Goal: Contribute content

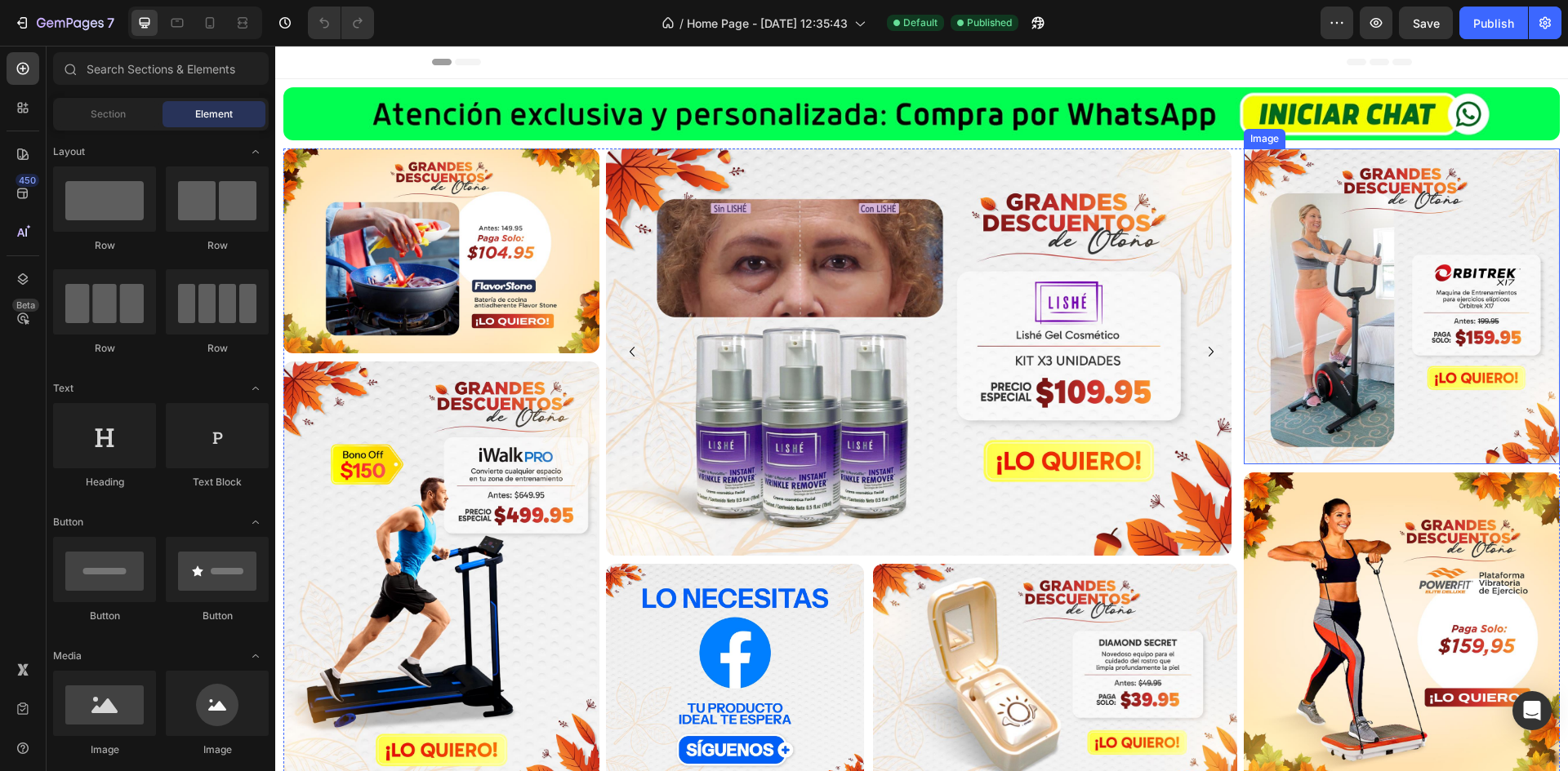
click at [1372, 403] on img at bounding box center [1402, 306] width 316 height 316
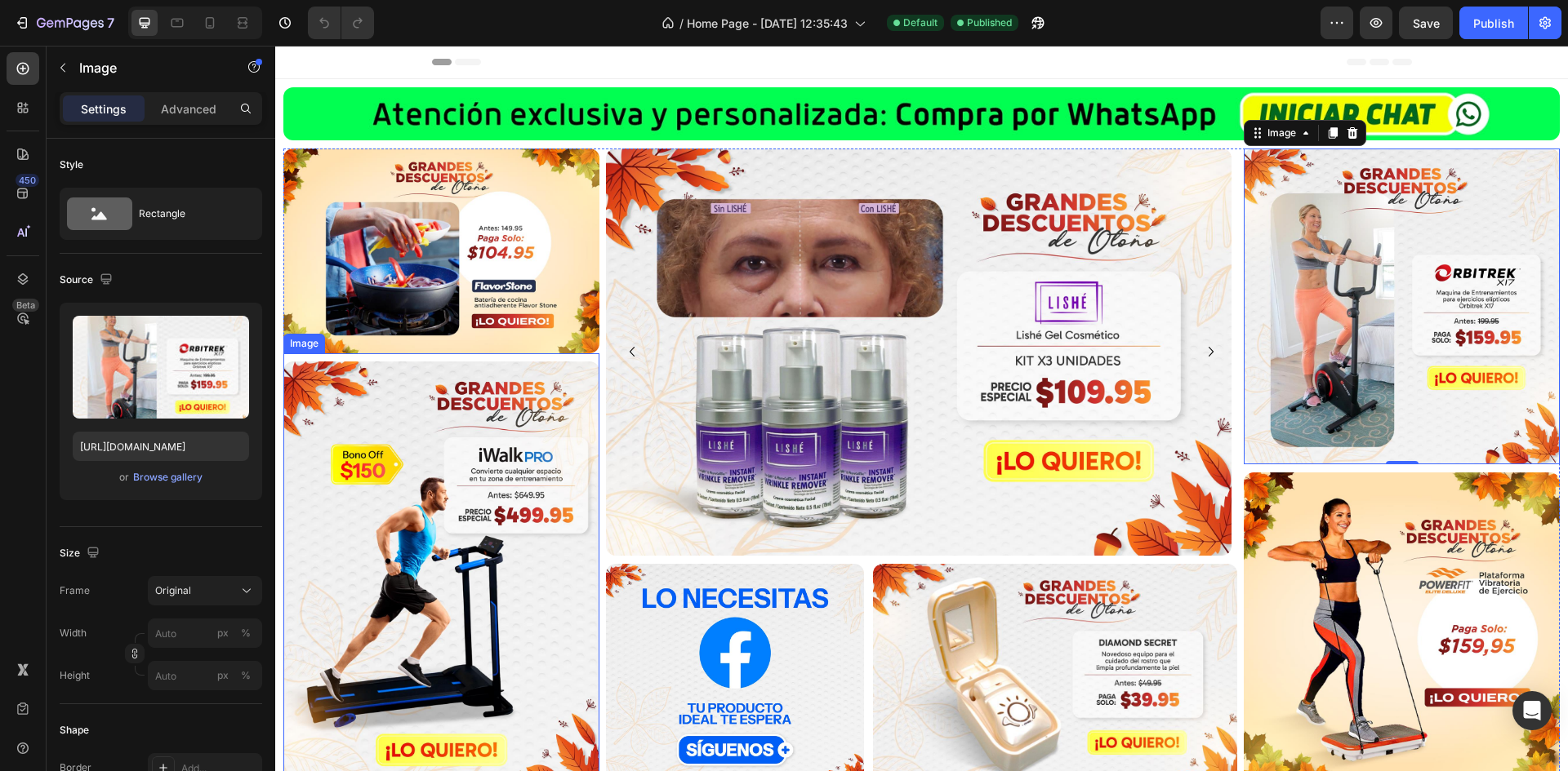
click at [311, 485] on img at bounding box center [442, 574] width 316 height 427
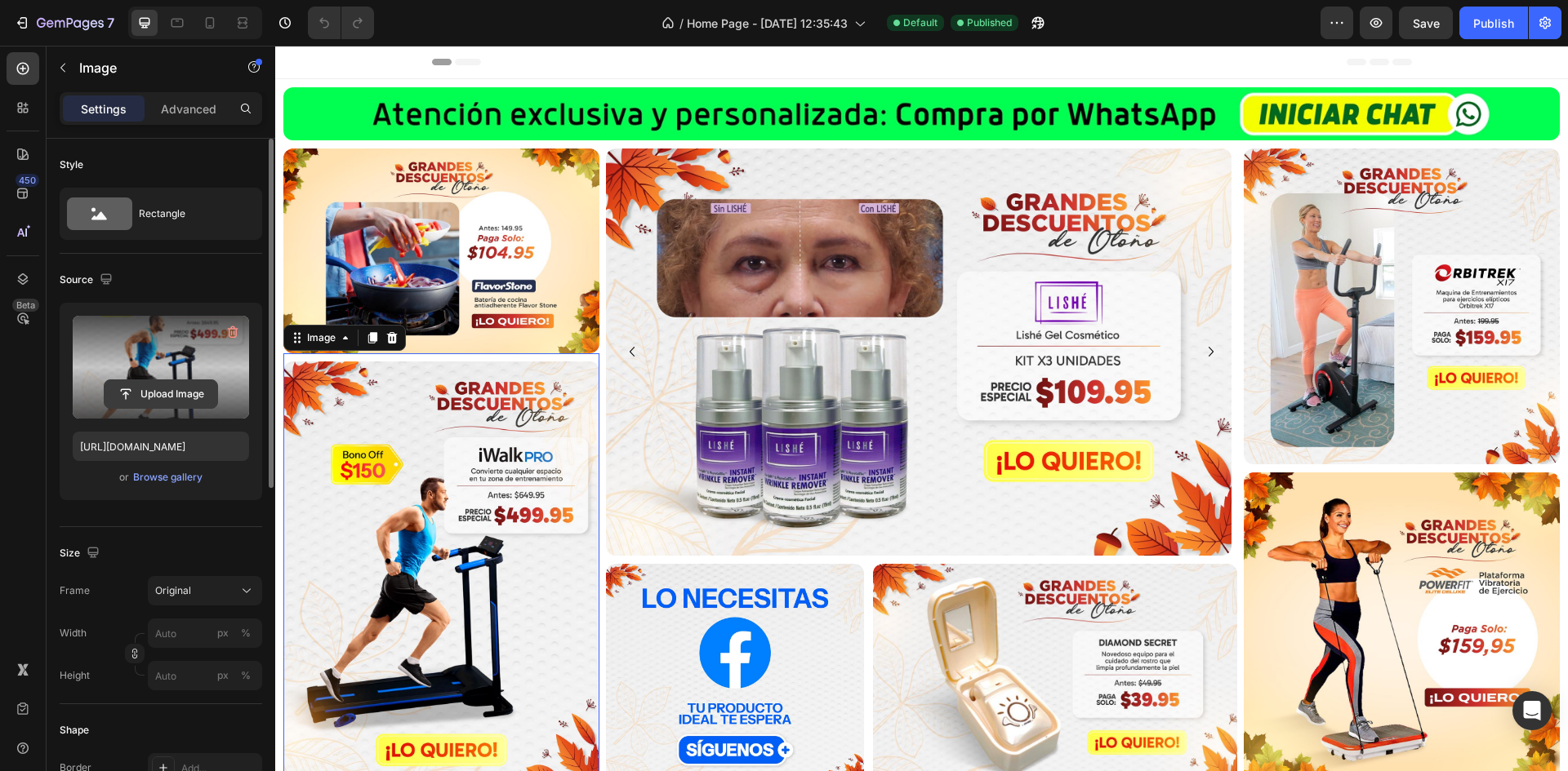
click at [161, 397] on input "file" at bounding box center [160, 394] width 113 height 28
click at [149, 359] on label at bounding box center [160, 367] width 176 height 103
click at [149, 381] on input "file" at bounding box center [160, 394] width 113 height 28
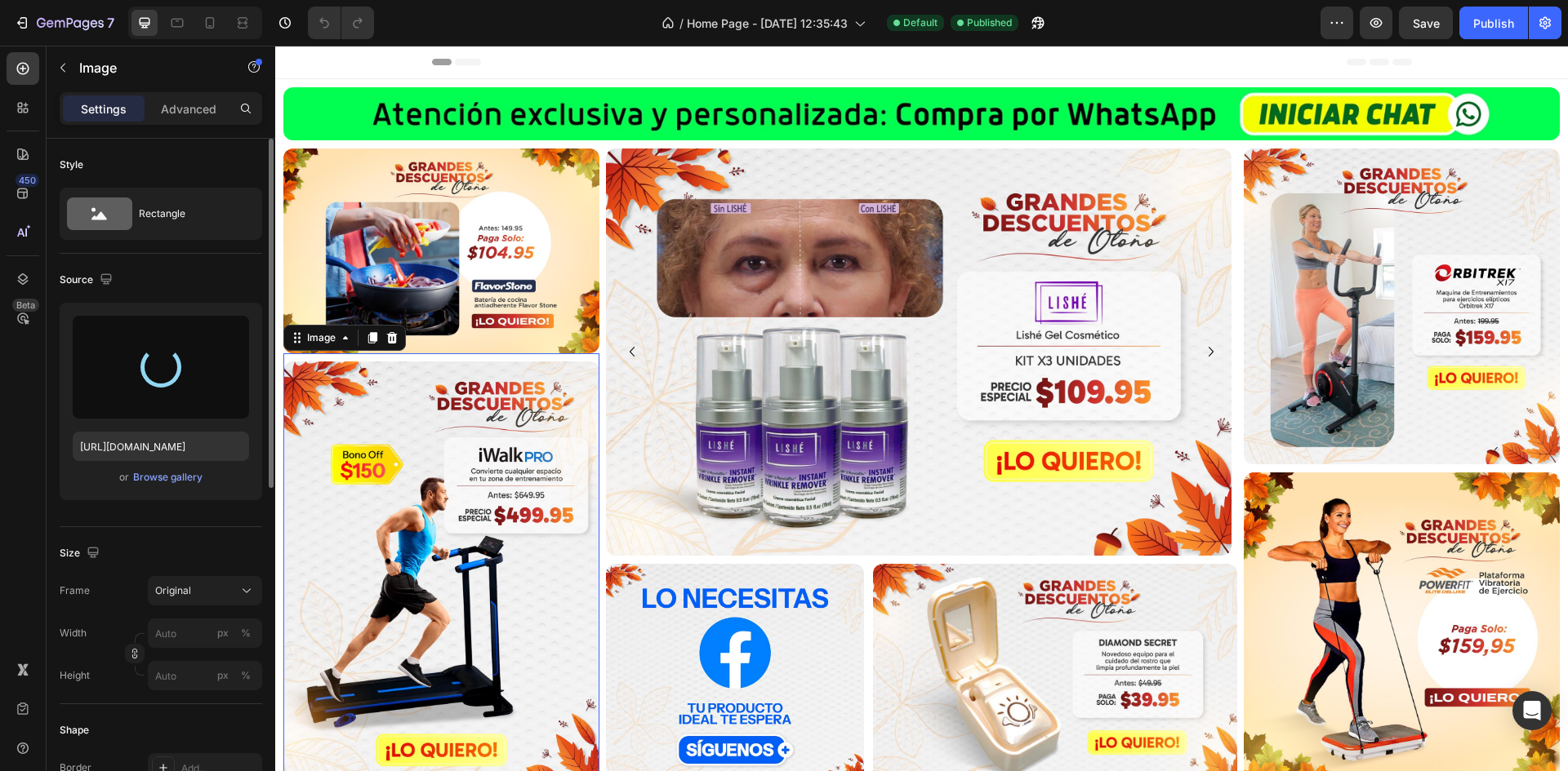
type input "[URL][DOMAIN_NAME]"
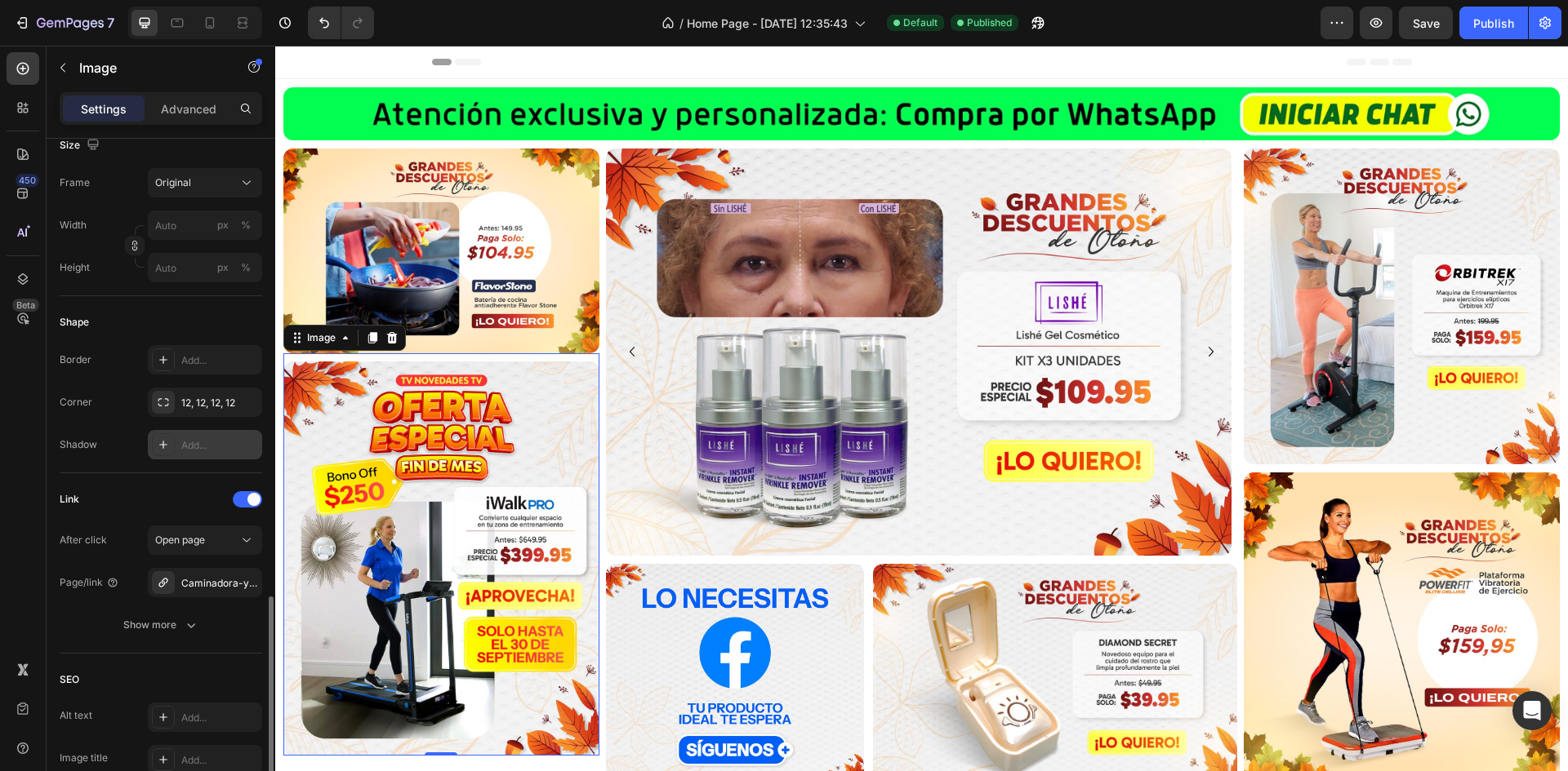
scroll to position [572, 0]
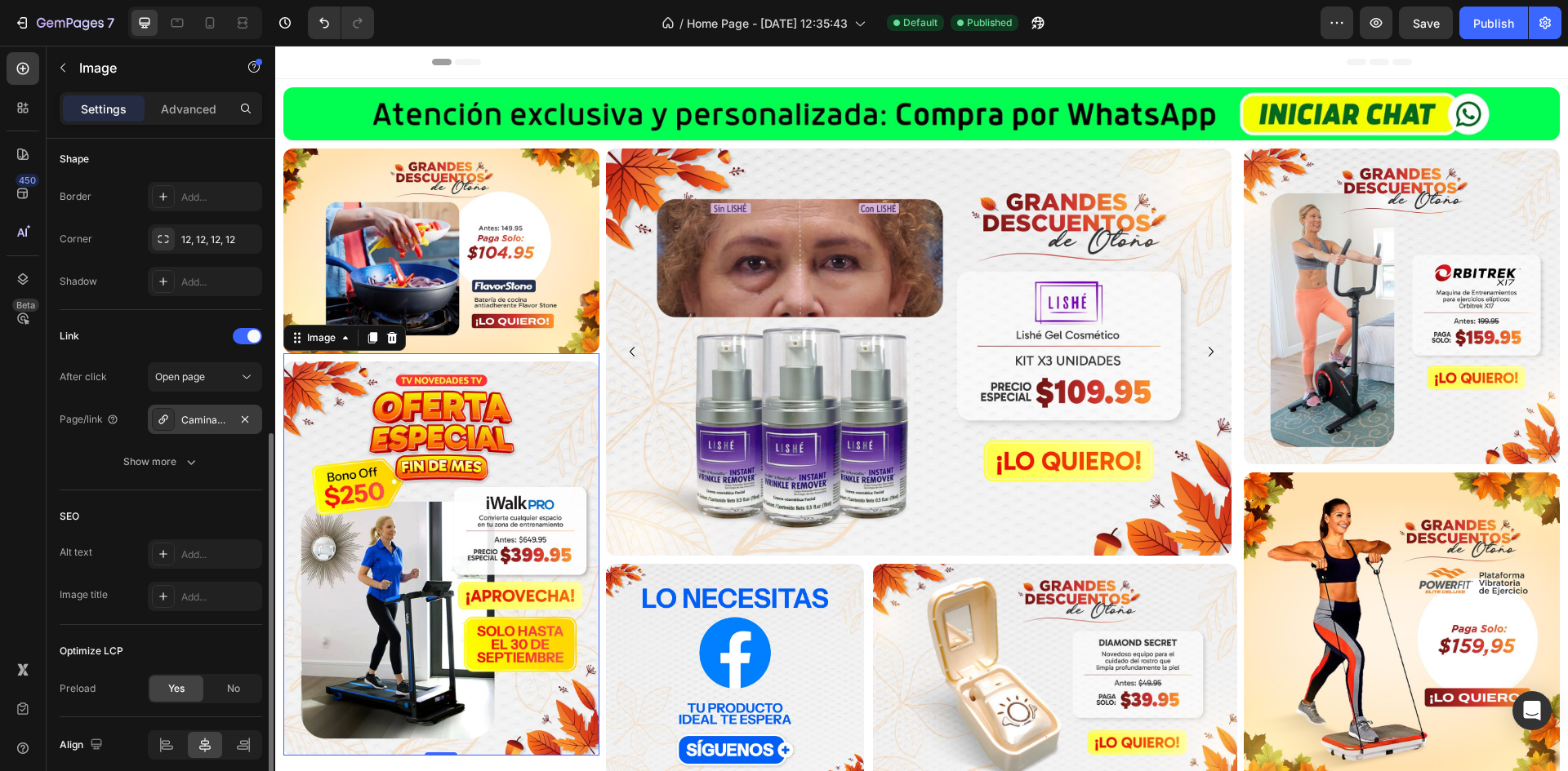
click at [201, 423] on div "Caminadora-y-trotadora-plegable-y-portatil-con-sensores-inteligentes-iwalk-pro-…" at bounding box center [204, 419] width 47 height 14
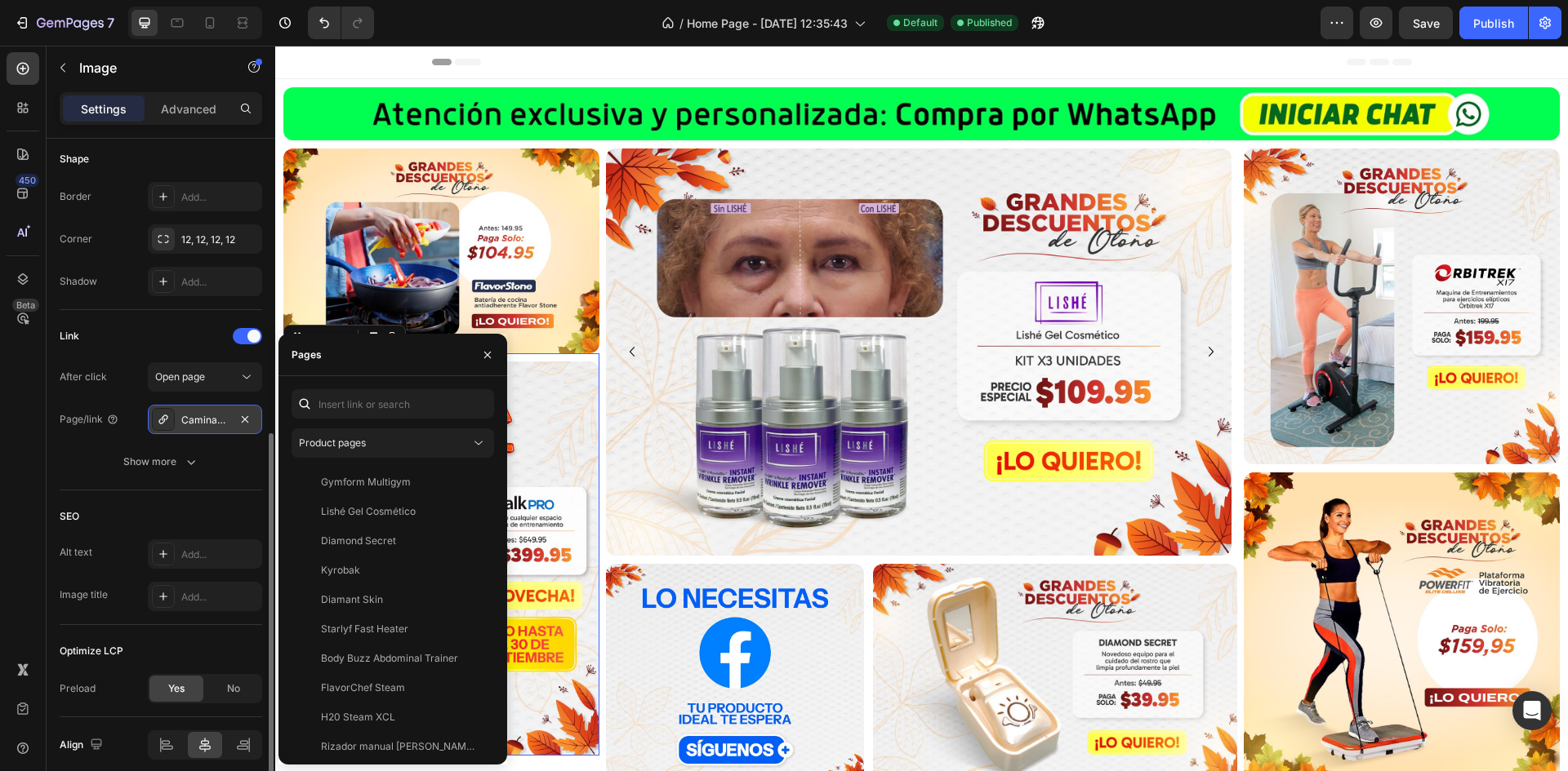
click at [205, 423] on div "Caminadora-y-trotadora-plegable-y-portatil-con-sensores-inteligentes-iwalk-pro-…" at bounding box center [204, 419] width 47 height 14
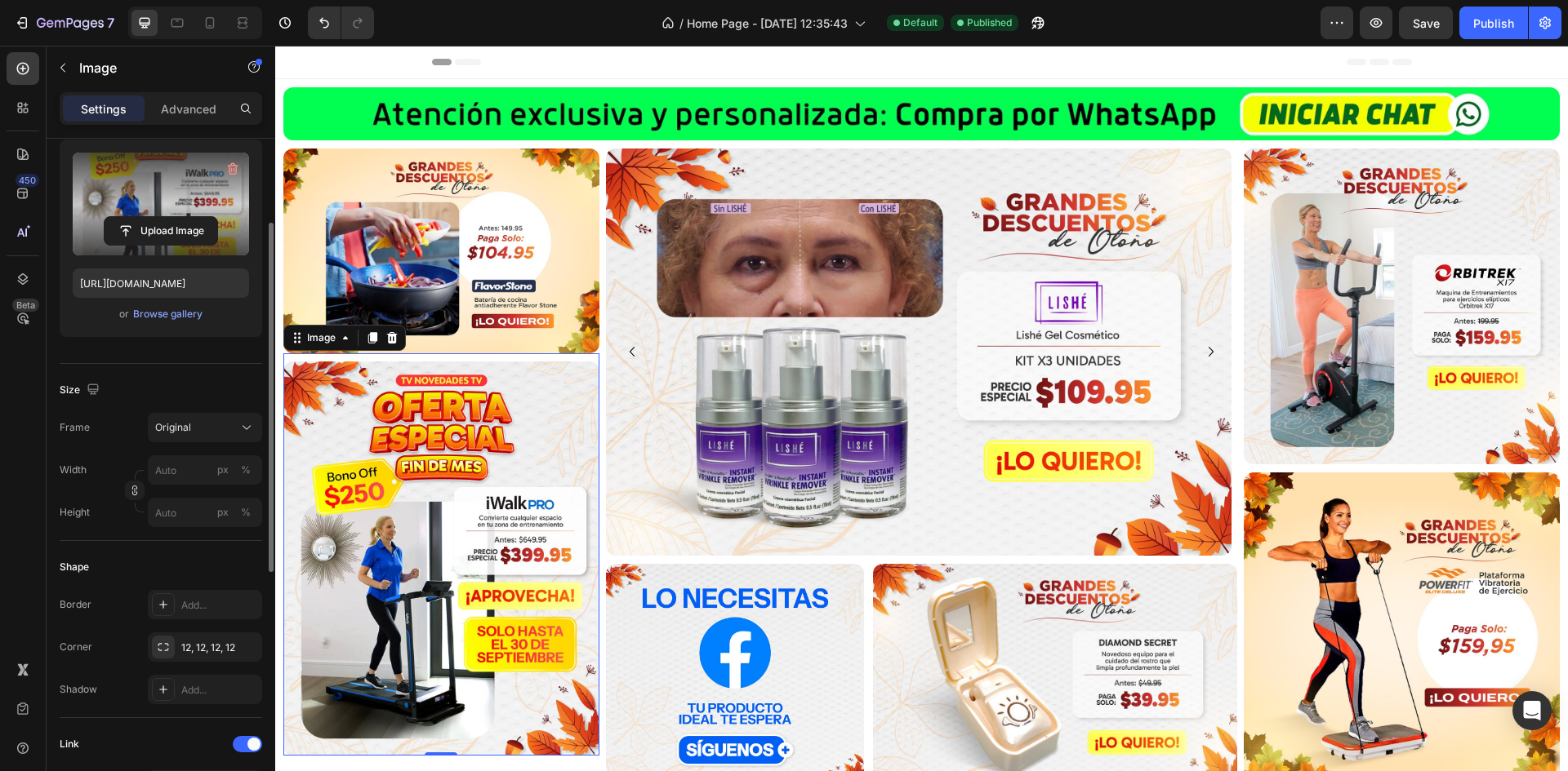
scroll to position [0, 0]
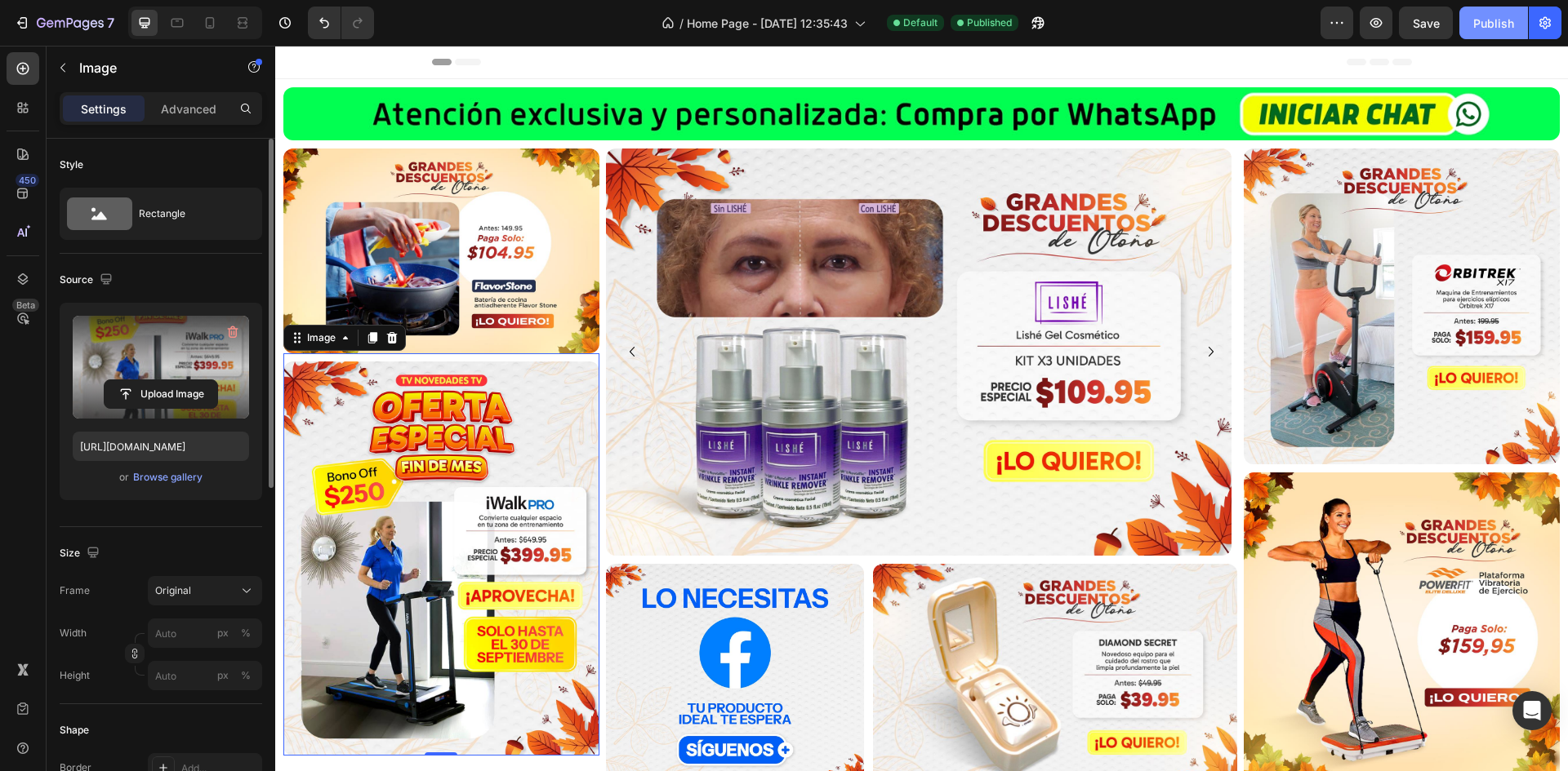
click at [1500, 19] on div "Publish" at bounding box center [1494, 23] width 41 height 17
click at [1372, 29] on icon "button" at bounding box center [1375, 22] width 16 height 16
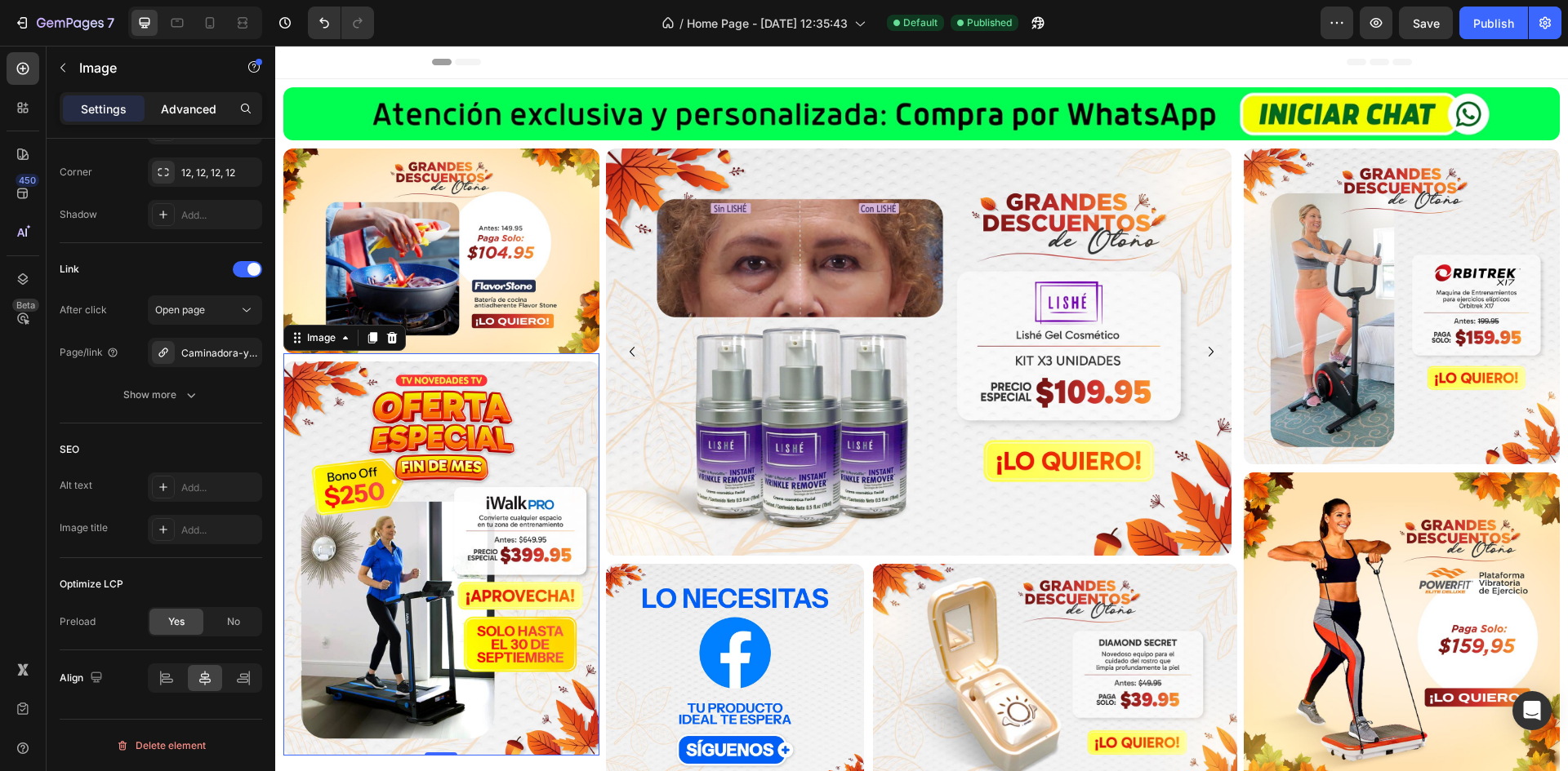
click at [203, 113] on p "Advanced" at bounding box center [189, 109] width 56 height 17
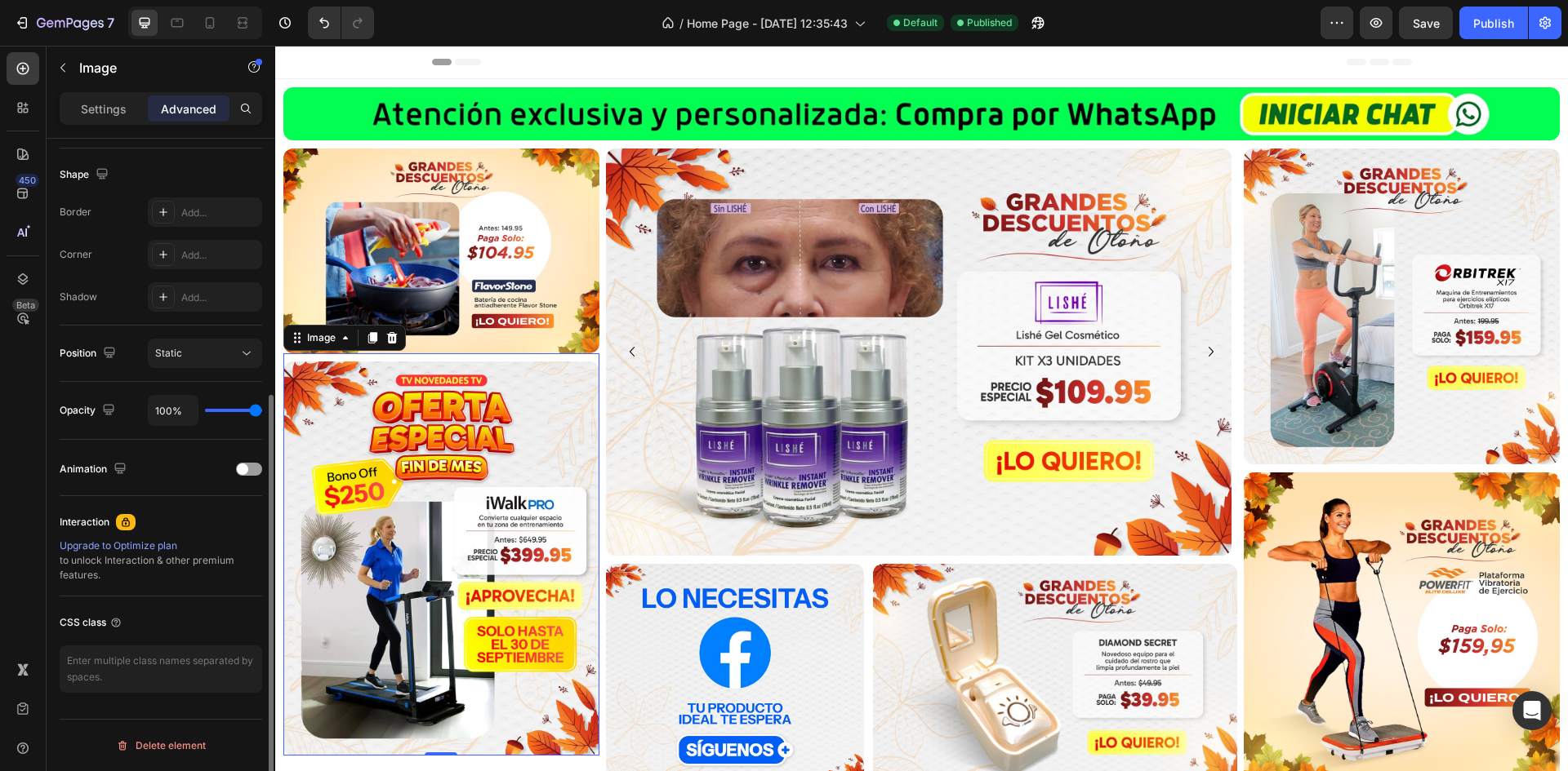
scroll to position [410, 0]
click at [100, 118] on div "Settings" at bounding box center [103, 108] width 82 height 26
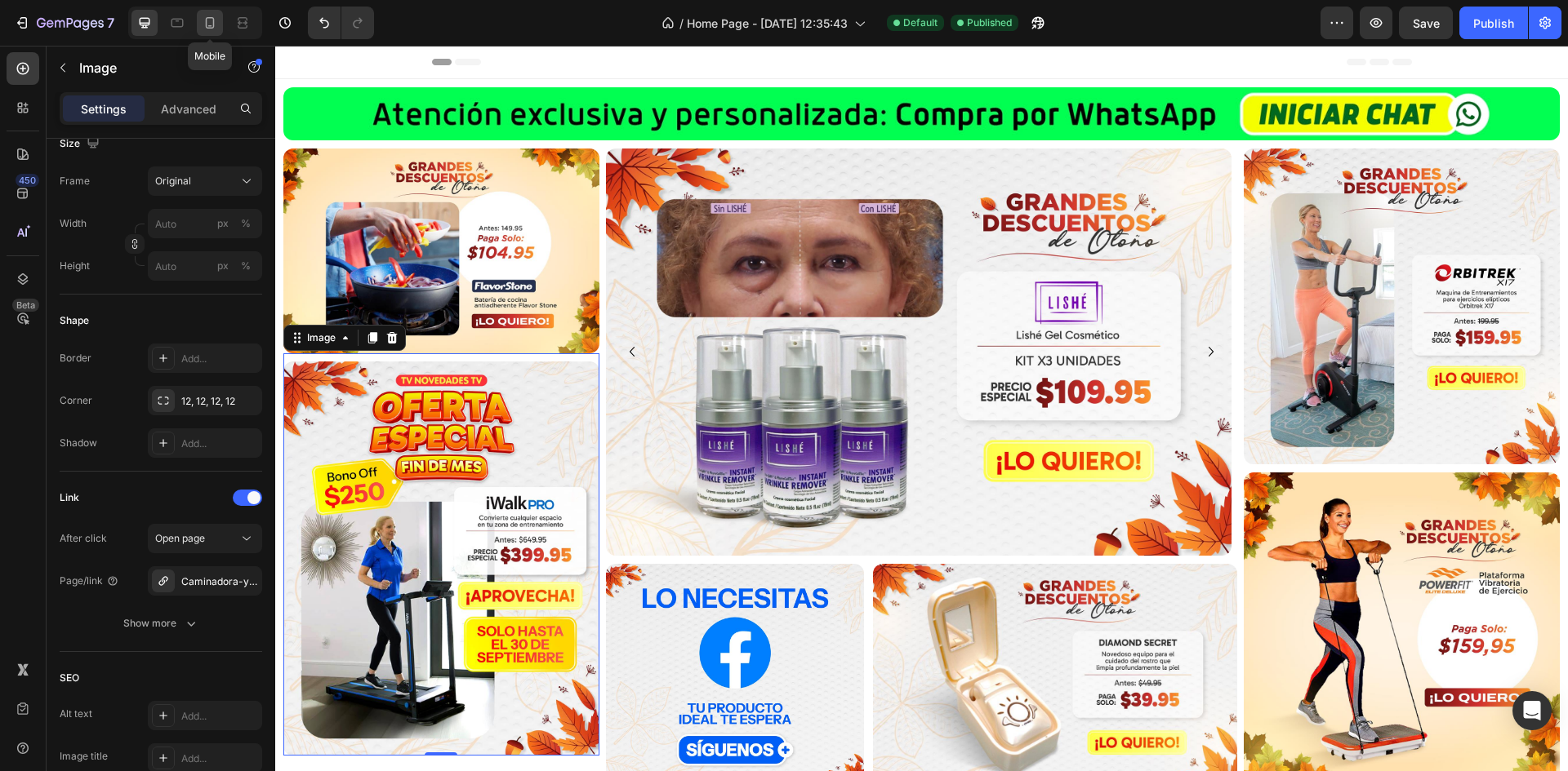
click at [207, 24] on icon at bounding box center [209, 22] width 16 height 16
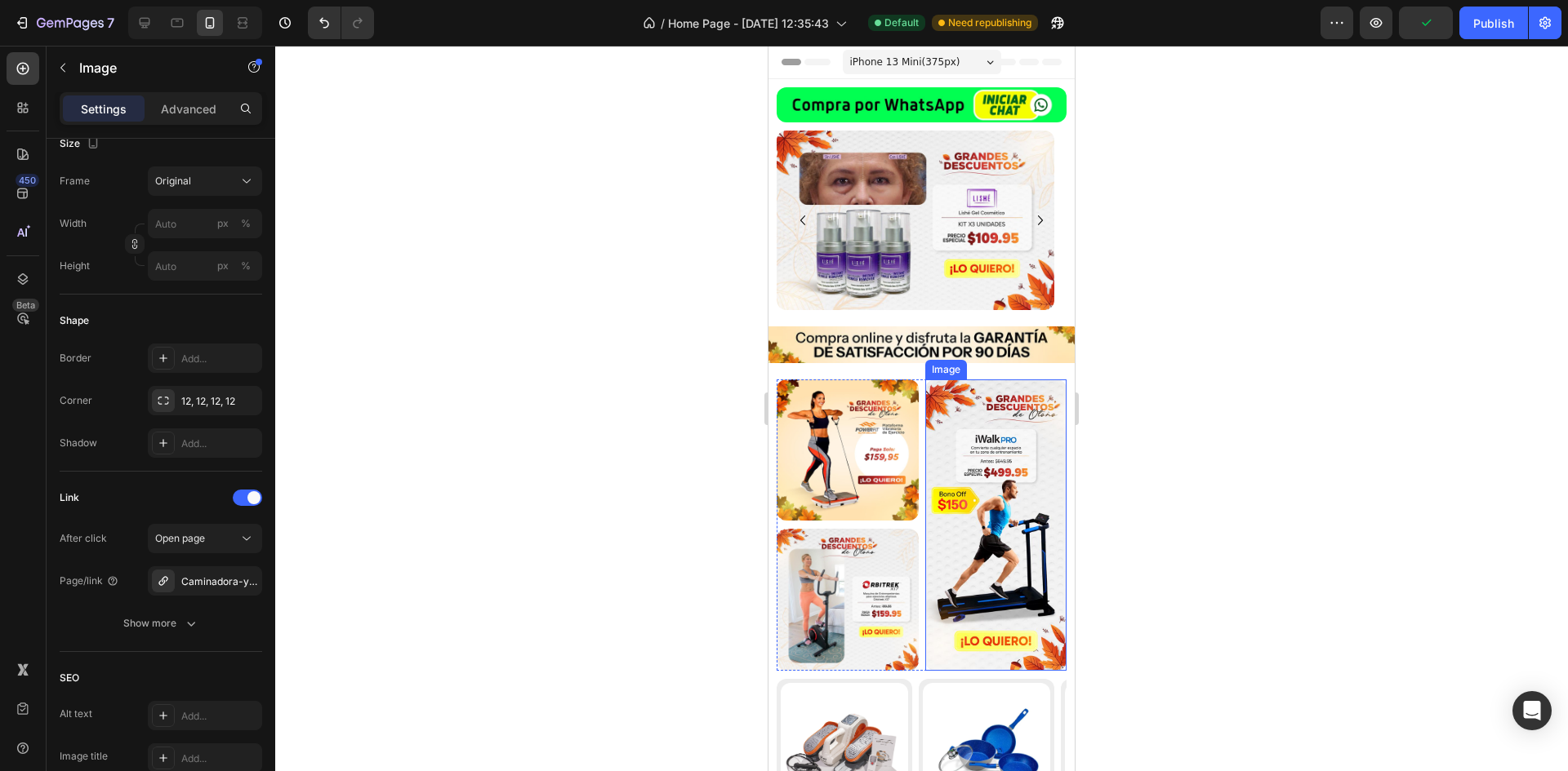
click at [1001, 559] on img at bounding box center [995, 525] width 142 height 291
click at [1004, 481] on img at bounding box center [995, 525] width 142 height 291
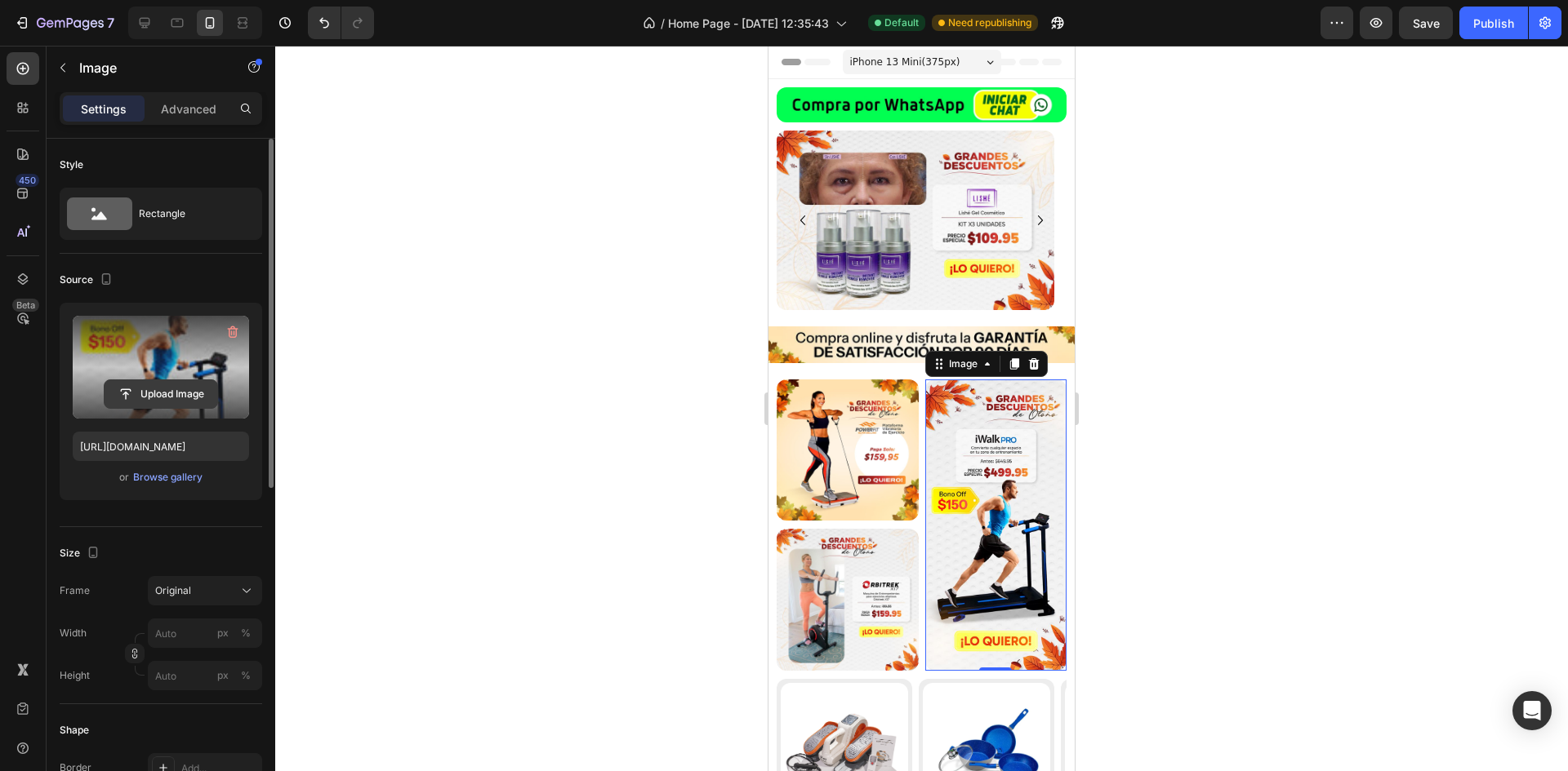
click at [130, 386] on input "file" at bounding box center [160, 394] width 113 height 28
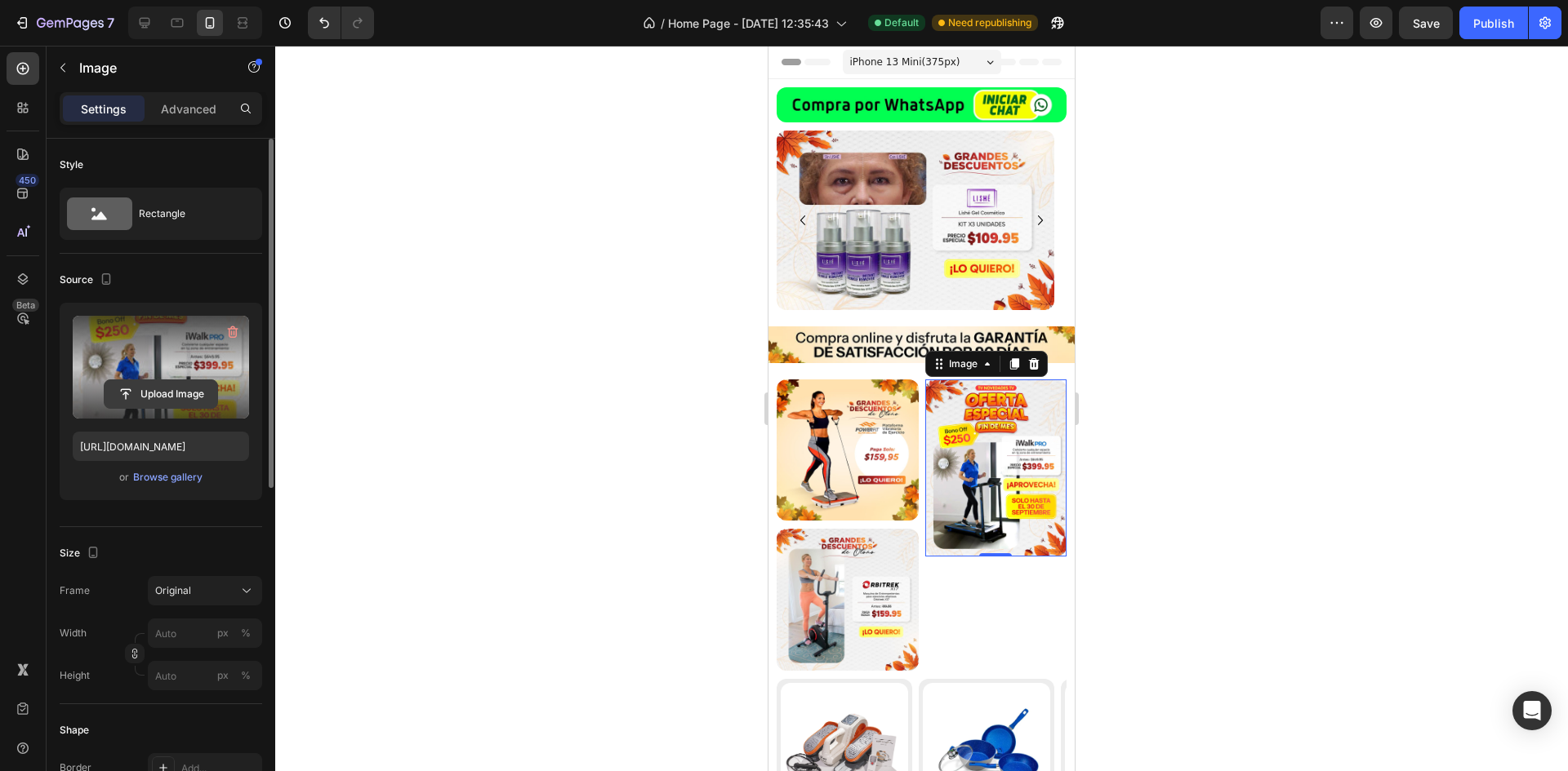
click at [149, 391] on input "file" at bounding box center [160, 394] width 113 height 28
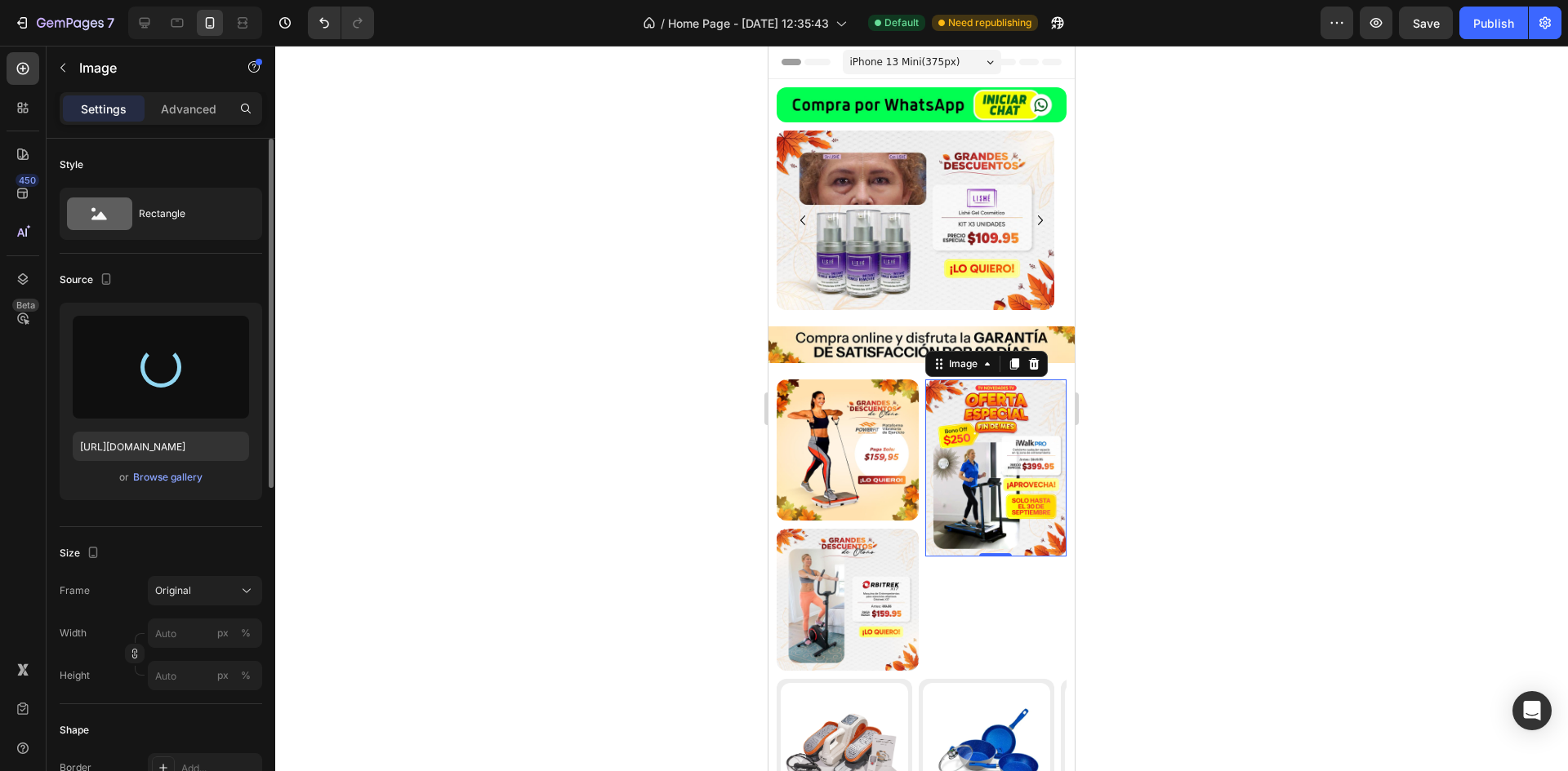
type input "[URL][DOMAIN_NAME]"
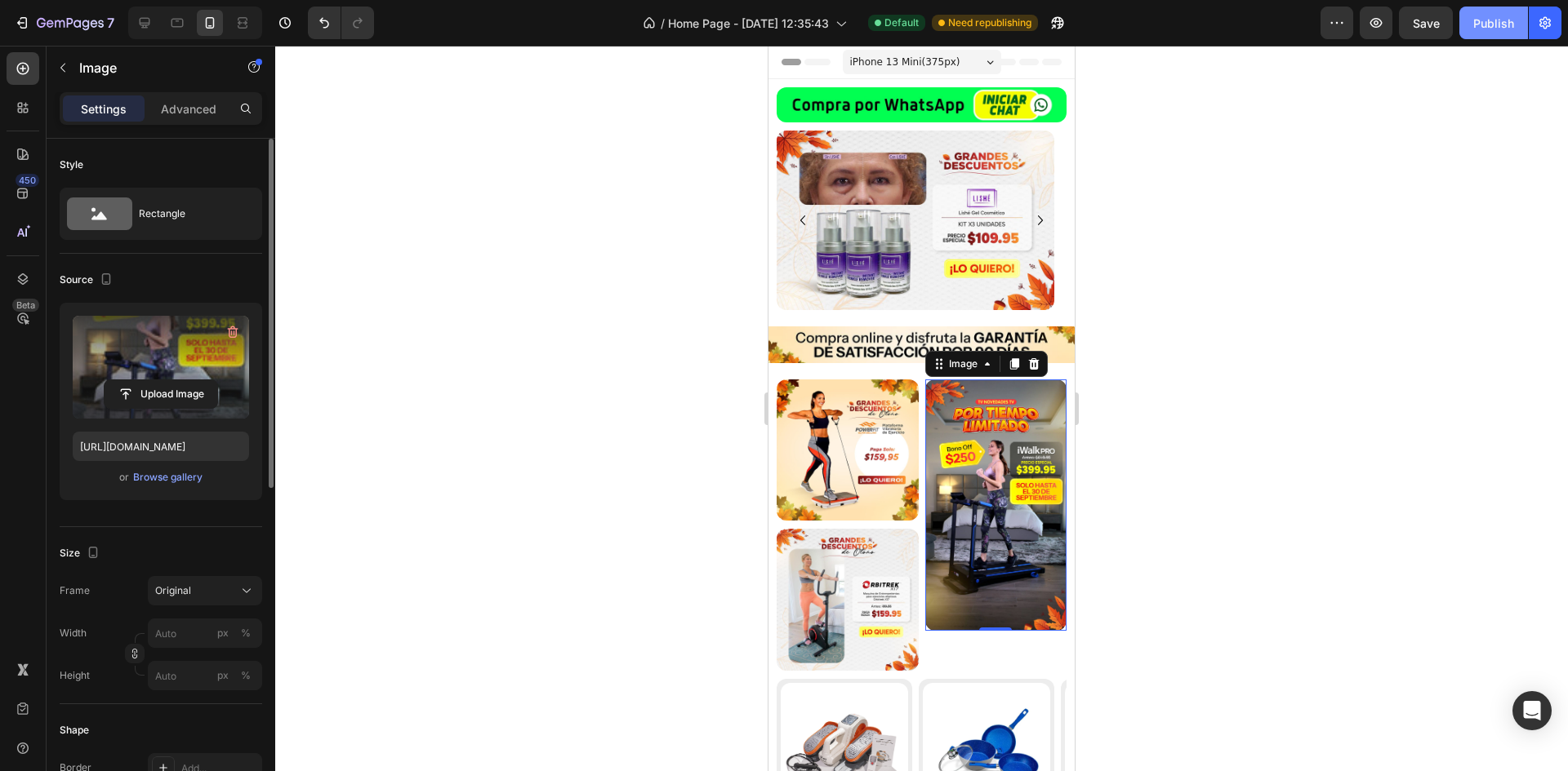
click at [1499, 32] on button "Publish" at bounding box center [1493, 23] width 68 height 33
